Goal: Check status

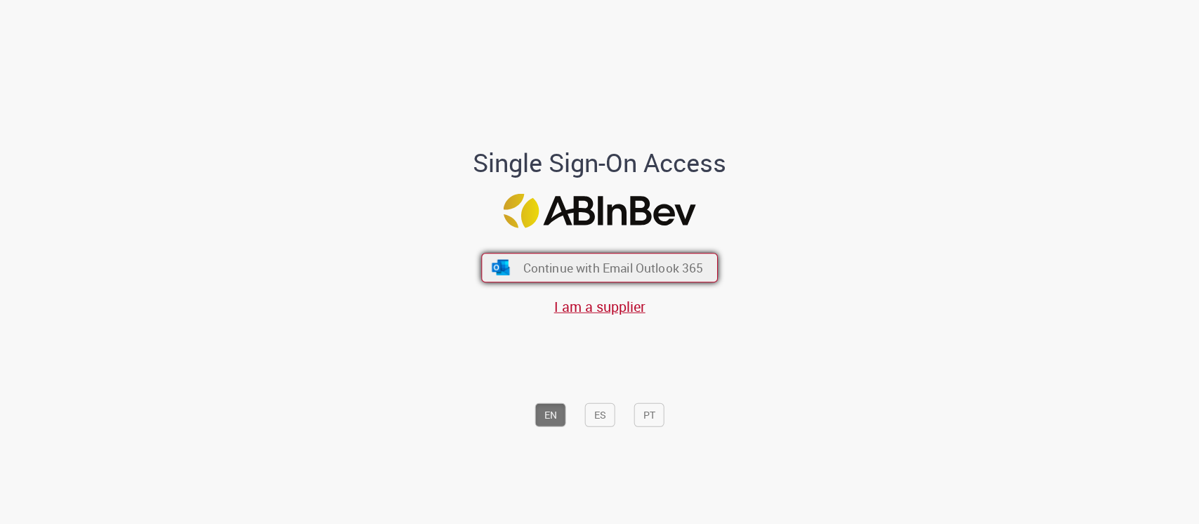
click at [652, 277] on button "Continue with Email Outlook 365" at bounding box center [599, 268] width 237 height 30
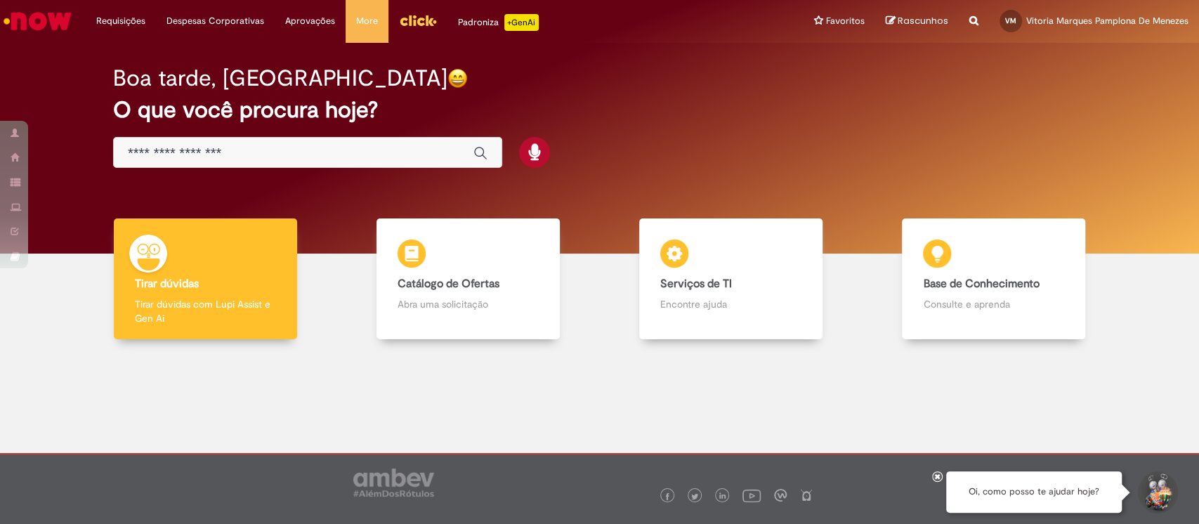
click at [62, 22] on img "Ir para a Homepage" at bounding box center [37, 21] width 72 height 28
click at [60, 20] on img "Ir para a Homepage" at bounding box center [37, 21] width 72 height 28
click at [118, 59] on link "Exibir Todas as Solicitações" at bounding box center [163, 56] width 155 height 15
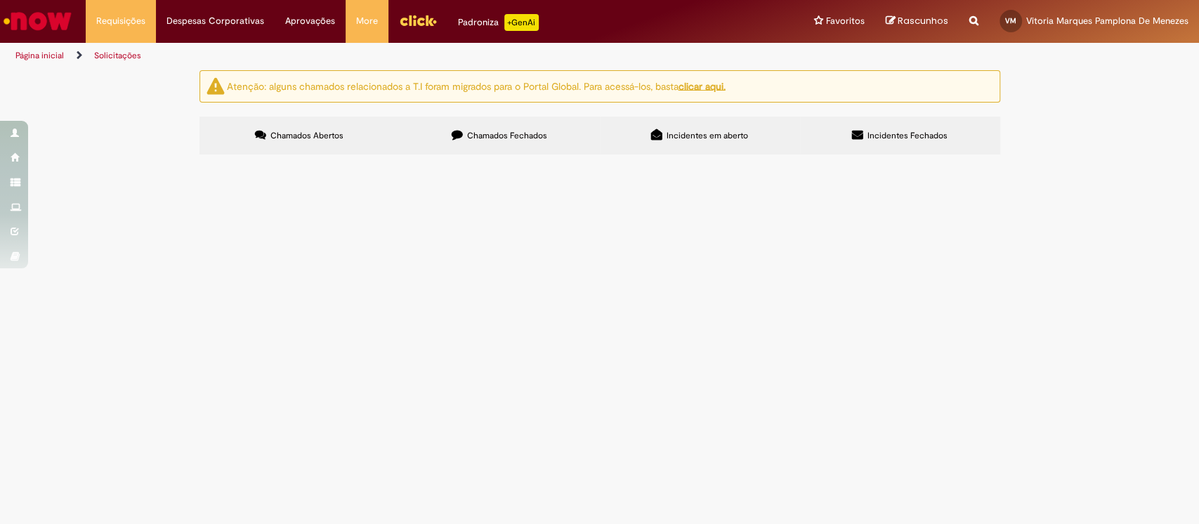
click at [506, 139] on span "Chamados Fechados" at bounding box center [507, 135] width 80 height 11
click at [0, 0] on span "R13429095" at bounding box center [0, 0] width 0 height 0
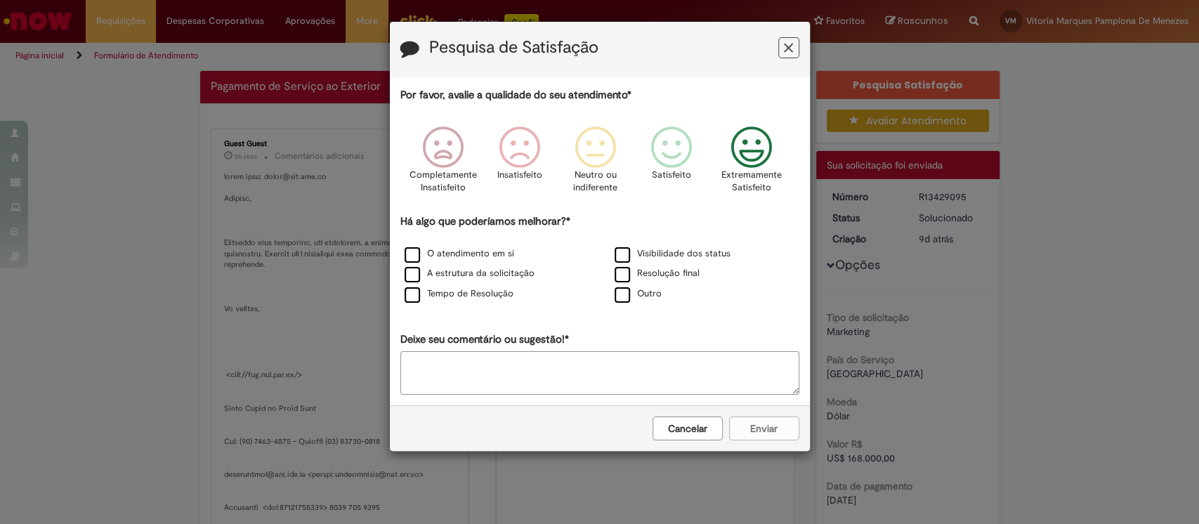
click at [763, 150] on icon "Feedback" at bounding box center [751, 147] width 53 height 42
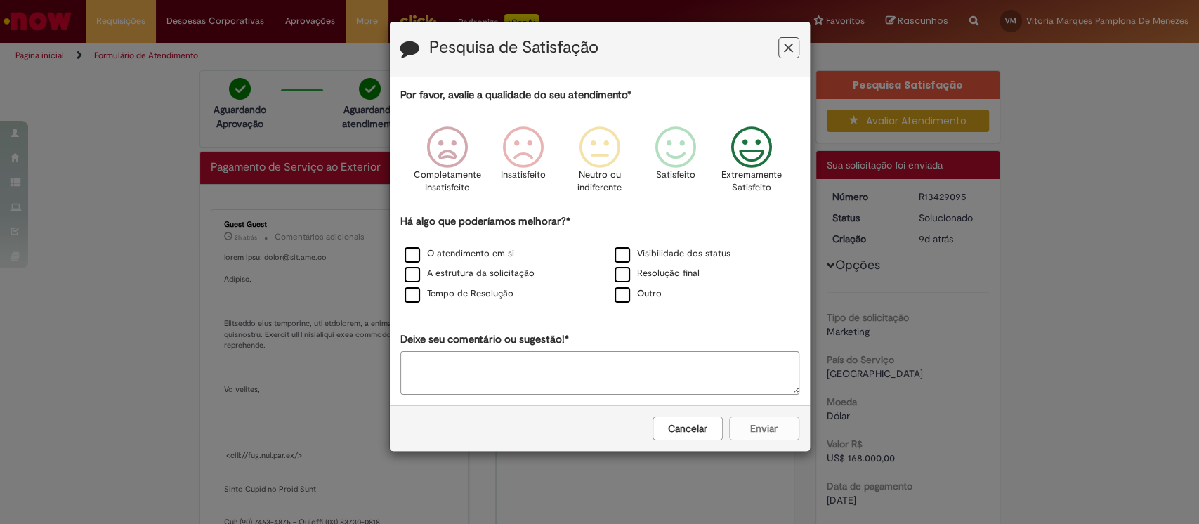
click at [789, 53] on icon "Feedback" at bounding box center [788, 48] width 9 height 15
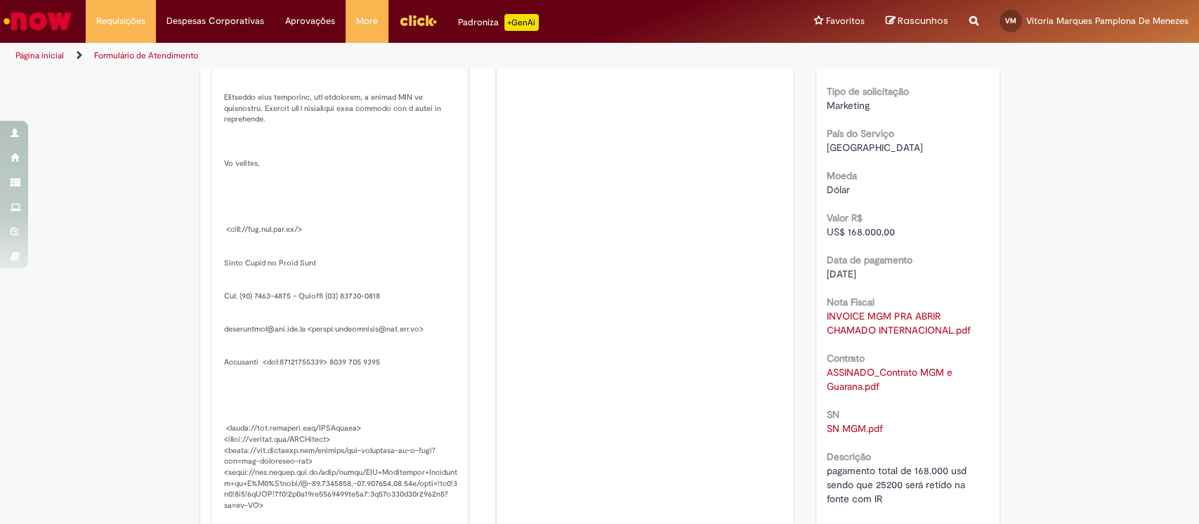
scroll to position [228, 0]
click at [865, 312] on link "INVOICE MGM PRA ABRIR CHAMADO INTERNACIONAL.pdf" at bounding box center [899, 321] width 144 height 27
